Goal: Communication & Community: Answer question/provide support

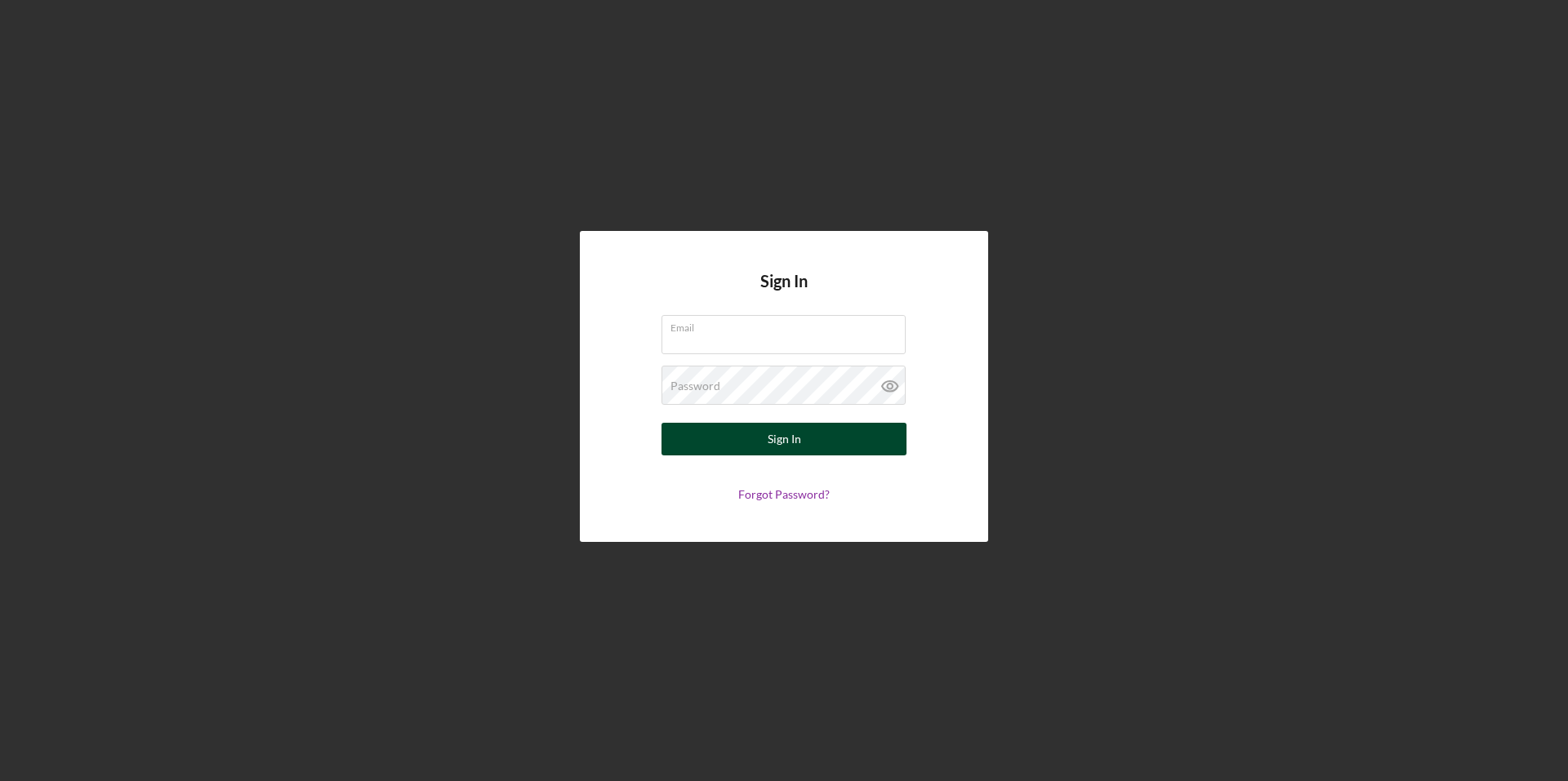
type input "[PERSON_NAME][EMAIL_ADDRESS][PERSON_NAME][DOMAIN_NAME]"
click at [759, 449] on button "Sign In" at bounding box center [784, 439] width 245 height 32
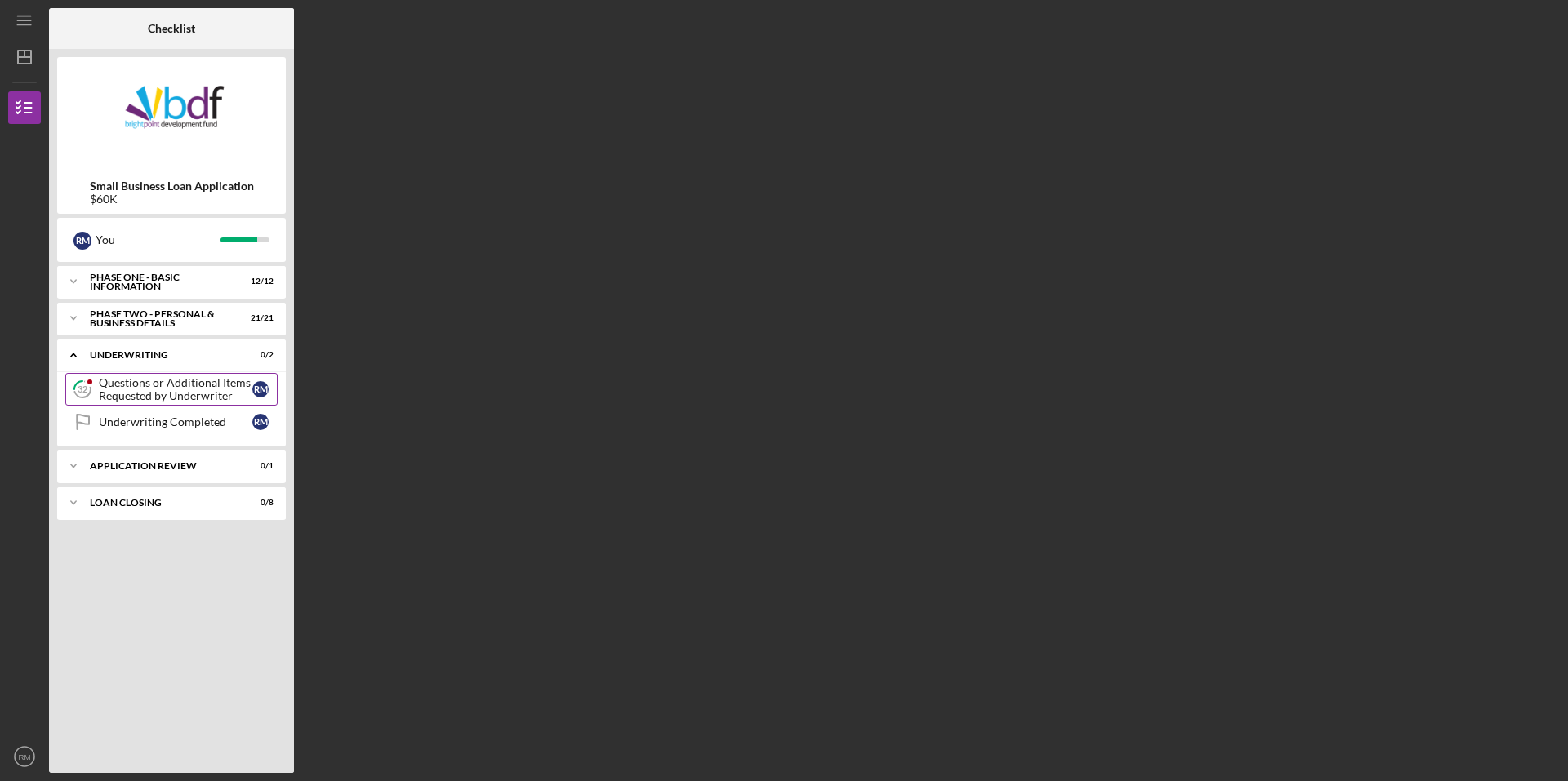
click at [175, 385] on div "Questions or Additional Items Requested by Underwriter" at bounding box center [176, 389] width 154 height 26
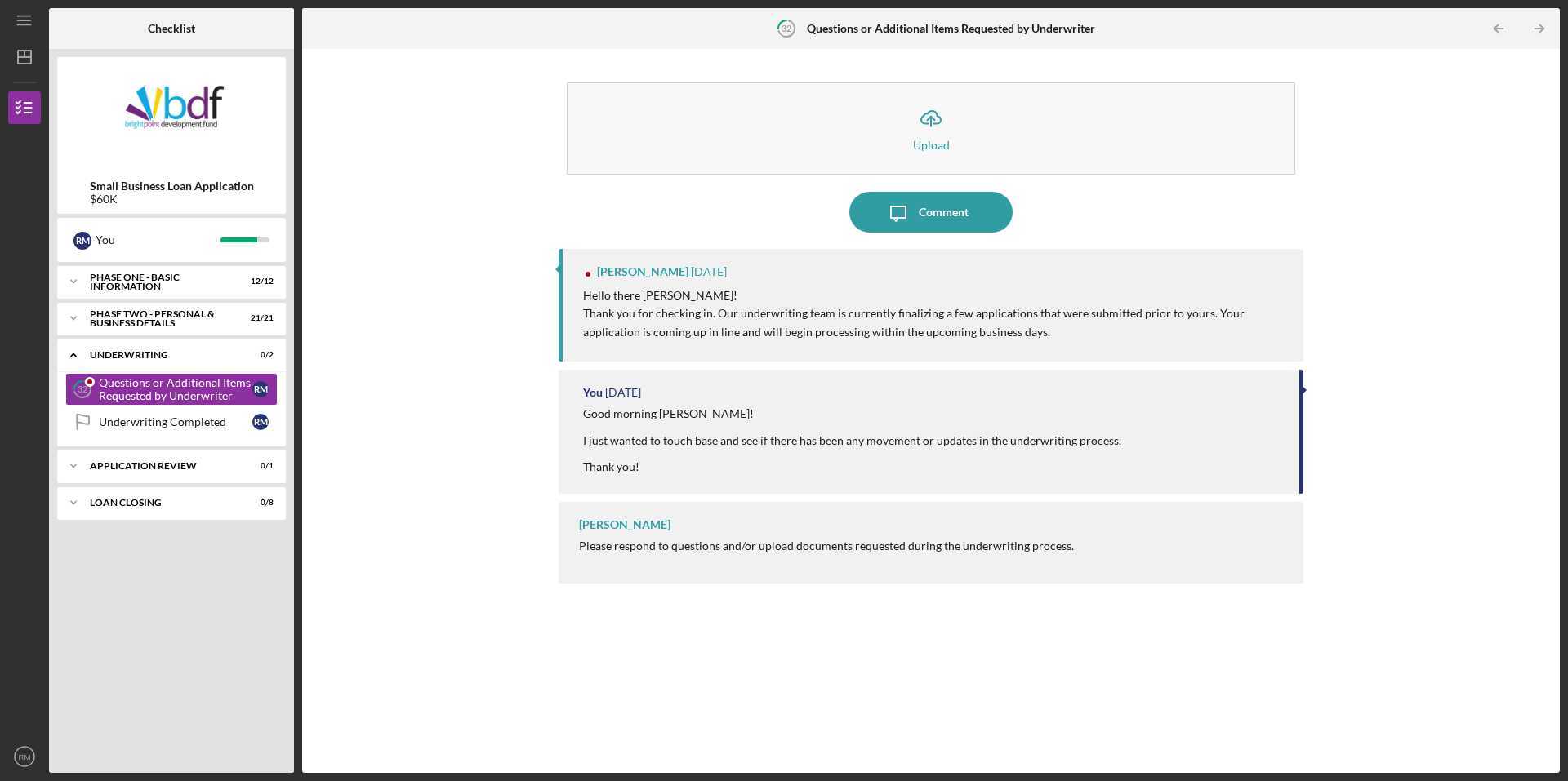
click at [522, 308] on div "Icon/Upload Upload Icon/Message Comment [PERSON_NAME] [DATE] Hello there [PERSO…" at bounding box center [931, 411] width 1241 height 708
click at [915, 346] on div "[PERSON_NAME] [DATE] Hello there [PERSON_NAME]! Thank you for checking in. Our …" at bounding box center [930, 305] width 745 height 113
click at [957, 214] on div "Comment" at bounding box center [944, 212] width 50 height 41
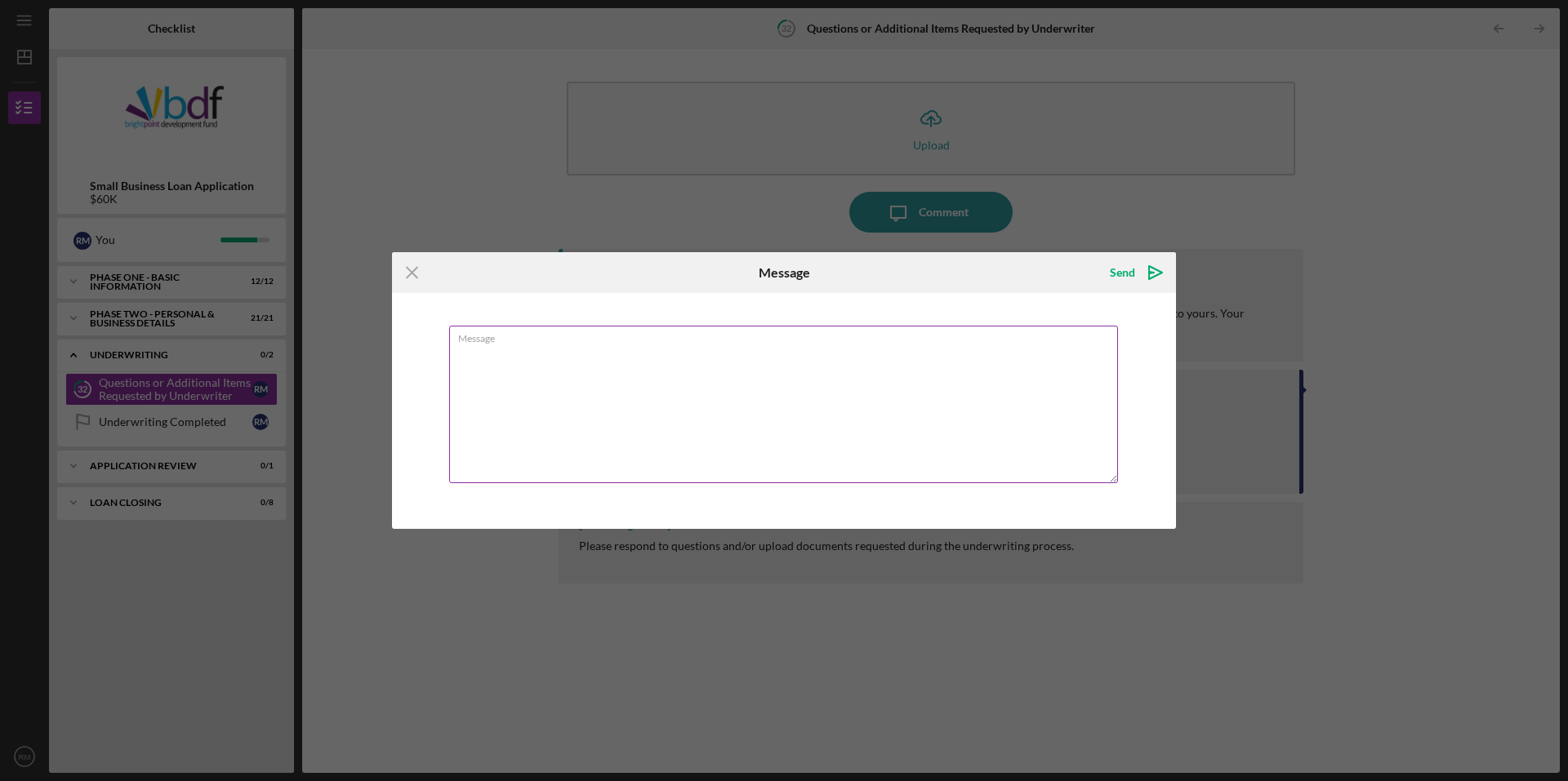
click at [484, 366] on textarea "Message" at bounding box center [783, 404] width 669 height 157
click at [822, 351] on textarea "Just want to pop in and check in once again! I'm really hoping we can ge this w…" at bounding box center [783, 404] width 669 height 157
click at [504, 354] on textarea "Just want to pop in and check in once again! I'm really hoping we can get this …" at bounding box center [783, 404] width 669 height 157
click at [561, 379] on textarea "Just wanted to pop in and check in once again! I'm really hoping we can get thi…" at bounding box center [783, 404] width 669 height 157
type textarea "Just wanted to pop in and check in once again! I'm really hoping we can get thi…"
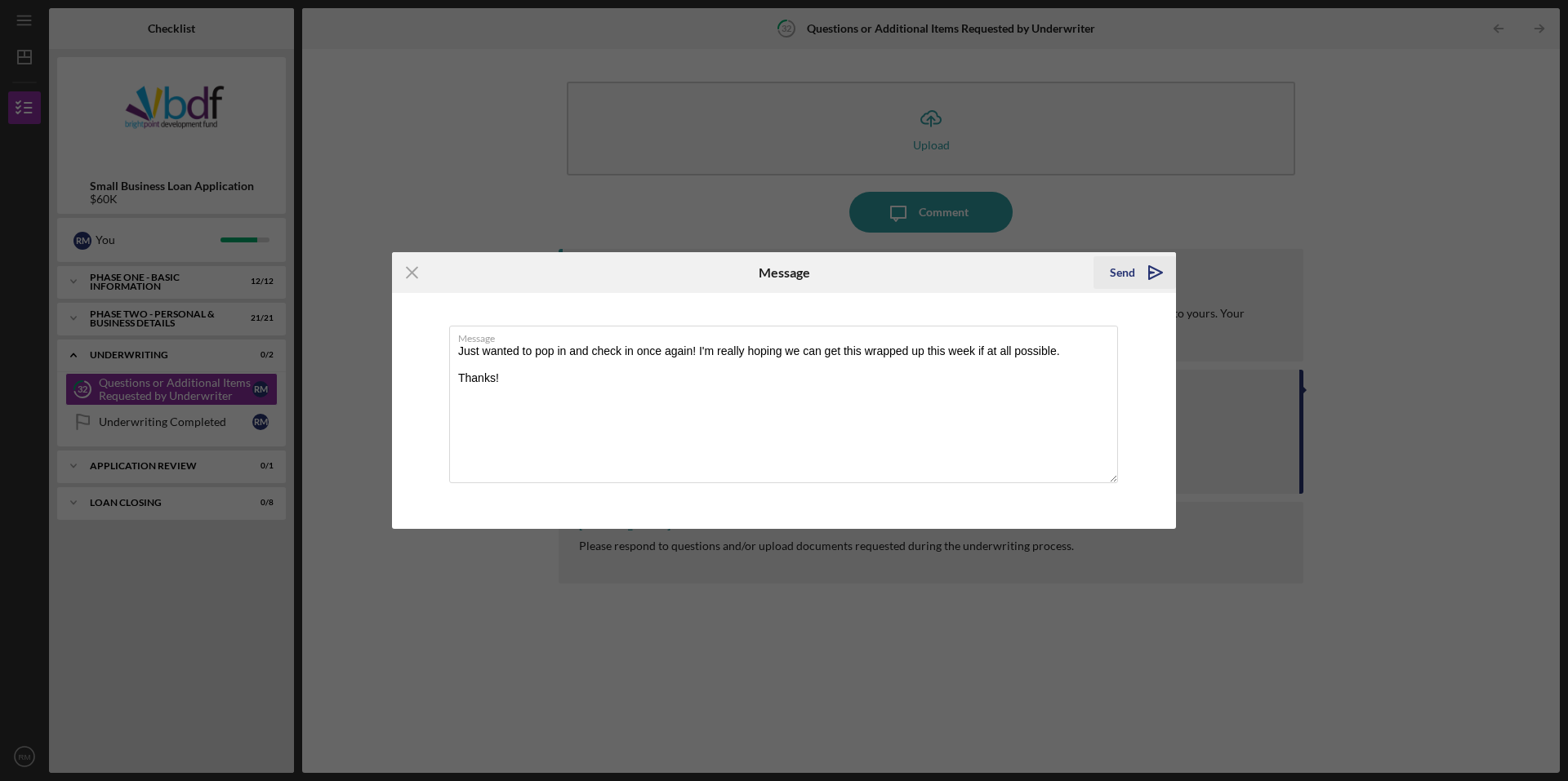
click at [1150, 267] on polygon "submit" at bounding box center [1155, 272] width 13 height 13
